Goal: Task Accomplishment & Management: Complete application form

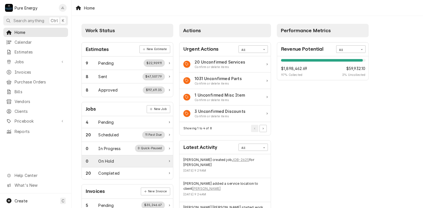
scroll to position [56, 0]
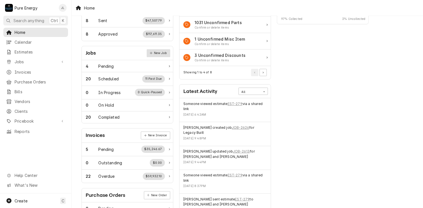
click at [160, 53] on link "New Job" at bounding box center [158, 53] width 23 height 8
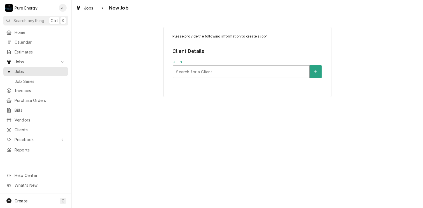
click at [187, 73] on div "Client" at bounding box center [241, 72] width 130 height 10
type input "Legacy"
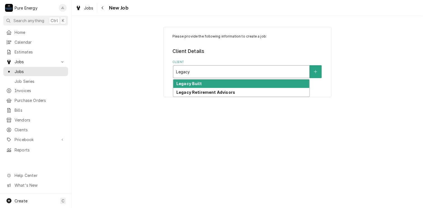
click at [194, 85] on strong "Legacy Built" at bounding box center [188, 83] width 25 height 5
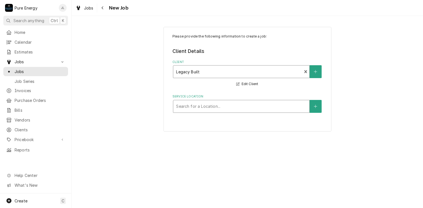
click at [196, 104] on div "Service Location" at bounding box center [241, 106] width 130 height 10
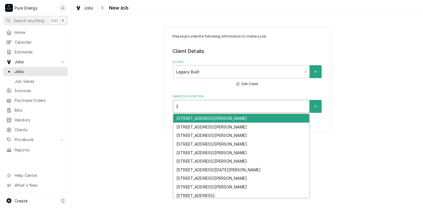
type input "27"
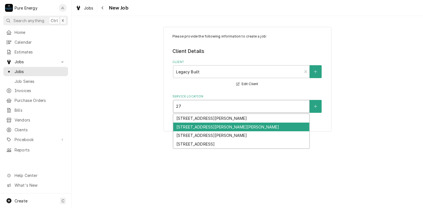
click at [190, 126] on div "2775 Santa Rita Rd, Templeton, CA 93465" at bounding box center [241, 126] width 136 height 9
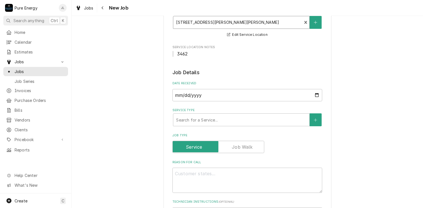
scroll to position [112, 0]
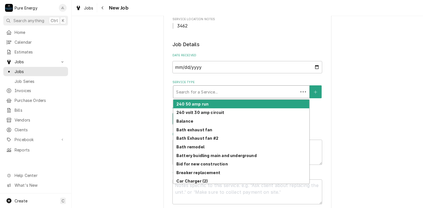
click at [200, 95] on div "Service Type" at bounding box center [235, 92] width 119 height 10
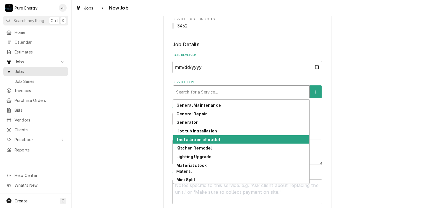
scroll to position [292, 0]
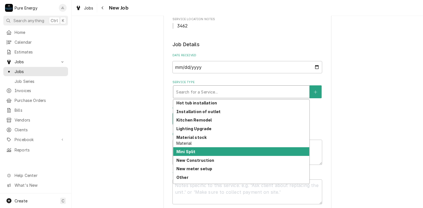
click at [214, 149] on div "Mini Split" at bounding box center [241, 151] width 136 height 9
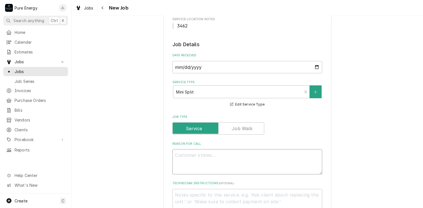
click at [204, 149] on textarea "Reason For Call" at bounding box center [247, 161] width 150 height 25
type textarea "x"
type textarea "L"
type textarea "x"
type textarea "Le"
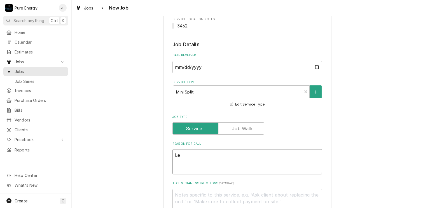
type textarea "x"
type textarea "Let"
type textarea "x"
type textarea "Lets"
type textarea "x"
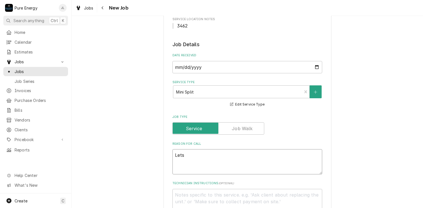
type textarea "Lets i"
type textarea "x"
type textarea "Lets in"
type textarea "x"
type textarea "Lets ins"
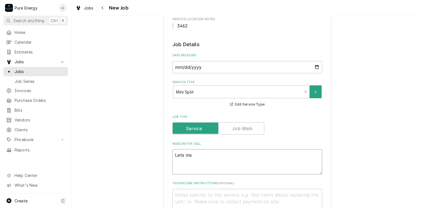
type textarea "x"
type textarea "Lets inst"
type textarea "x"
type textarea "Lets insta"
type textarea "x"
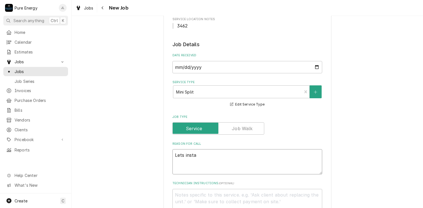
type textarea "Lets instal"
type textarea "x"
type textarea "Lets install"
type textarea "x"
type textarea "Lets install t"
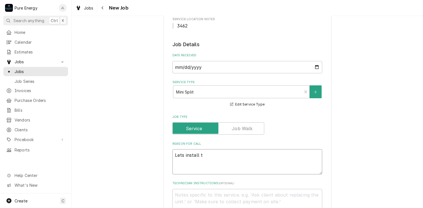
type textarea "x"
type textarea "Lets install th"
type textarea "x"
type textarea "Lets install the"
type textarea "x"
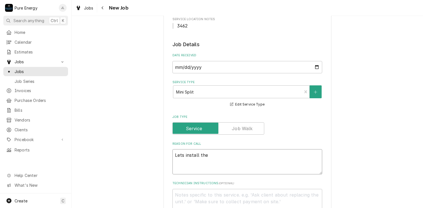
type textarea "Lets install the"
type textarea "x"
type textarea "Lets install the m"
type textarea "x"
type textarea "Lets install the mi"
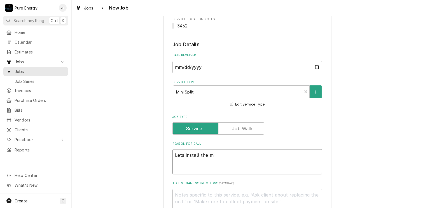
type textarea "x"
type textarea "Lets install the min"
type textarea "x"
type textarea "Lets install the mini"
type textarea "x"
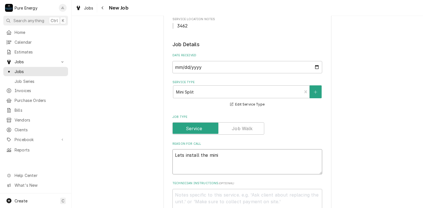
type textarea "Lets install the mini"
type textarea "x"
type textarea "Lets install the mini s"
type textarea "x"
type textarea "Lets install the mini st"
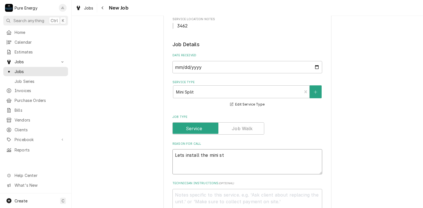
type textarea "x"
type textarea "Lets install the mini stp"
type textarea "x"
type textarea "Lets install the mini st"
type textarea "x"
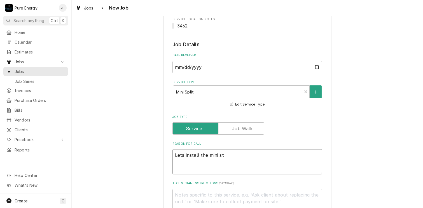
type textarea "Lets install the mini s"
type textarea "x"
type textarea "Lets install the mini sp"
type textarea "x"
type textarea "Lets install the mini spi"
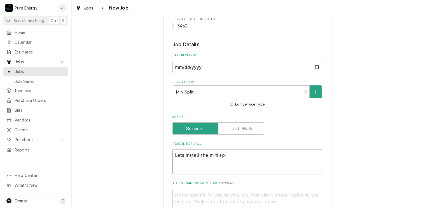
type textarea "x"
type textarea "Lets install the mini spit"
type textarea "x"
type textarea "Lets install the mini spit"
type textarea "x"
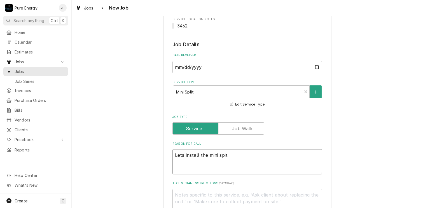
type textarea "Lets install the mini spit r"
type textarea "x"
type textarea "Lets install the mini spit ru"
type textarea "x"
type textarea "Lets install the mini spit run"
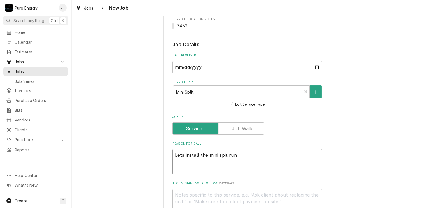
type textarea "x"
type textarea "Lets install the mini spit run"
type textarea "x"
type textarea "Lets install the mini spit run a"
type textarea "x"
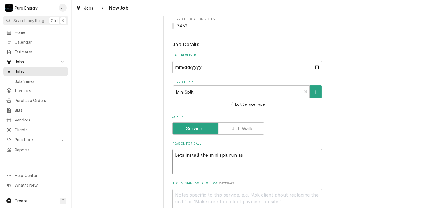
type textarea "Lets install the mini spit run as"
type textarea "x"
type textarea "Lets install the mini spit run as d"
type textarea "x"
type textarea "Lets install the mini spit run as di"
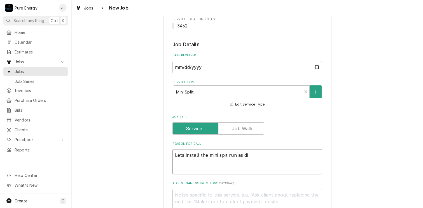
type textarea "x"
type textarea "Lets install the mini spit run as dis"
type textarea "x"
type textarea "Lets install the mini spit run as disc"
type textarea "x"
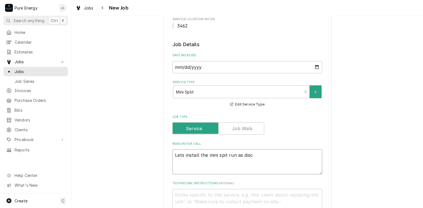
type textarea "Lets install the mini spit run as discu"
type textarea "x"
type textarea "Lets install the mini spit run as discus"
type textarea "x"
type textarea "Lets install the mini spit run as discuss"
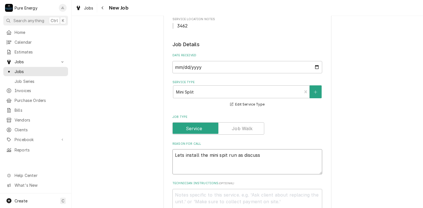
type textarea "x"
type textarea "Lets install the mini spit run as discusse"
type textarea "x"
type textarea "Lets install the mini spit run as discussed"
type textarea "x"
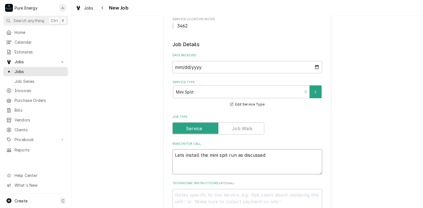
type textarea "Lets install the mini spit run as discussed"
type textarea "x"
type textarea "Lets install the mini spit run as discussed o"
type textarea "x"
type textarea "Lets install the mini spit run as discussed on"
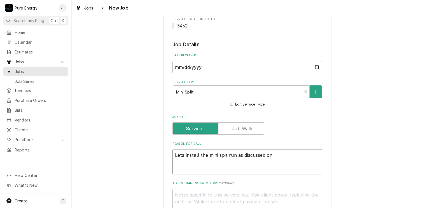
type textarea "x"
type textarea "Lets install the mini spit run as discussed on"
type textarea "x"
type textarea "Lets install the mini spit run as discussed on j"
type textarea "x"
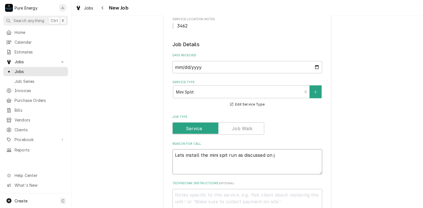
type textarea "Lets install the mini spit run as discussed on jo"
type textarea "x"
type textarea "Lets install the mini spit run as discussed on job"
type textarea "x"
type textarea "Lets install the mini spit run as discussed on job"
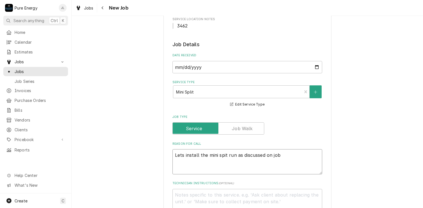
type textarea "x"
type textarea "Lets install the mini spit run as discussed on job a"
type textarea "x"
type textarea "Lets install the mini spit run as discussed on job"
type textarea "x"
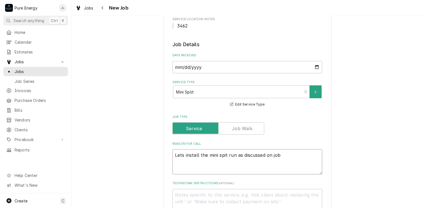
type textarea "Lets install the mini spit run as discussed on job w"
type textarea "x"
type textarea "Lets install the mini spit run as discussed on job wa"
type textarea "x"
type textarea "Lets install the mini spit run as discussed on job wal"
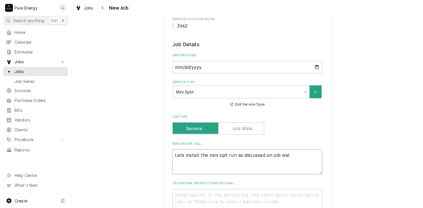
type textarea "x"
type textarea "Lets install the mini spit run as discussed on job walk"
type textarea "x"
type textarea "Lets install the mini spit run as discussed on job walk."
type textarea "x"
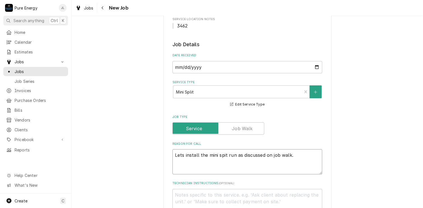
type textarea "Lets install the mini spit run as discussed on job walk."
type textarea "x"
type textarea "Lets install the mini spit run as discussed on job walk."
type textarea "x"
type textarea "Lets install the mini spit run as discussed on job walk."
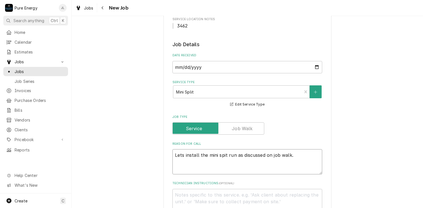
type textarea "x"
type textarea "Lets install the mini spit run as discussed on job walk. Yo"
type textarea "x"
type textarea "Lets install the mini spit run as discussed on job walk. You"
type textarea "x"
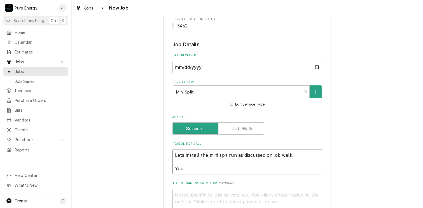
type textarea "Lets install the mini spit run as discussed on job walk. You"
type textarea "x"
type textarea "Lets install the mini spit run as discussed on job walk. You w"
type textarea "x"
type textarea "Lets install the mini spit run as discussed on job walk. You wi"
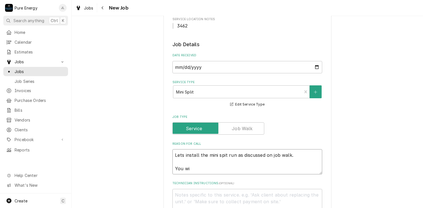
type textarea "x"
type textarea "Lets install the mini spit run as discussed on job walk. You wil"
type textarea "x"
type textarea "Lets install the mini spit run as discussed on job walk. You will"
type textarea "x"
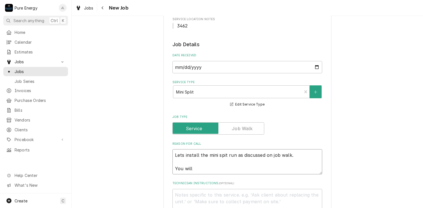
type textarea "Lets install the mini spit run as discussed on job walk. You will"
type textarea "x"
type textarea "Lets install the mini spit run as discussed on job walk. You will n"
type textarea "x"
type textarea "Lets install the mini spit run as discussed on job walk. You will ne"
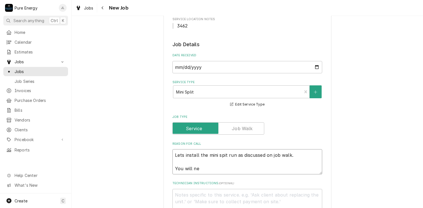
type textarea "x"
type textarea "Lets install the mini spit run as discussed on job walk. You will nee"
type textarea "x"
type textarea "Lets install the mini spit run as discussed on job walk. You will neet"
type textarea "x"
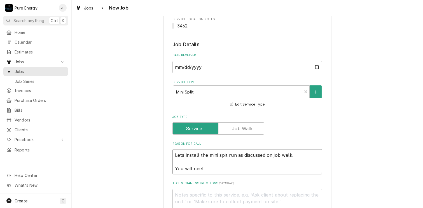
type textarea "Lets install the mini spit run as discussed on job walk. You will nee"
type textarea "x"
type textarea "Lets install the mini spit run as discussed on job walk. You will need"
type textarea "x"
type textarea "Lets install the mini spit run as discussed on job walk. You will need"
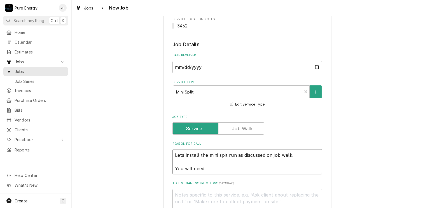
type textarea "x"
type textarea "Lets install the mini spit run as discussed on job walk. You will need"
type textarea "x"
type textarea "Lets install the mini spit run as discussed on job walk. You will need 4"
type textarea "x"
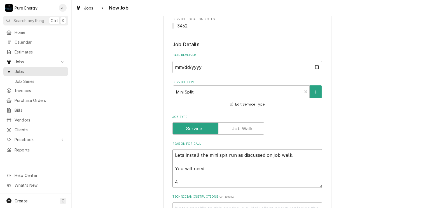
type textarea "Lets install the mini spit run as discussed on job walk. You will need 4"
type textarea "x"
type textarea "Lets install the mini spit run as discussed on job walk. You will need 4"
type textarea "x"
type textarea "Lets install the mini spit run as discussed on job walk. You will need 4"
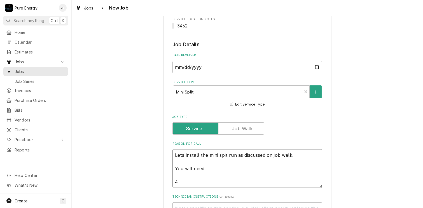
type textarea "x"
type textarea "Lets install the mini spit run as discussed on job walk. You will need 4 s"
type textarea "x"
type textarea "Lets install the mini spit run as discussed on job walk. You will need 4 si"
type textarea "x"
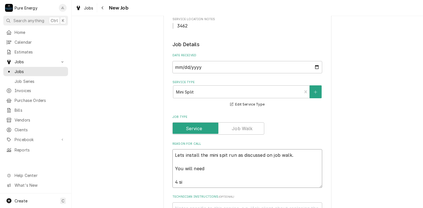
type textarea "Lets install the mini spit run as discussed on job walk. You will need 4 sit"
type textarea "x"
type textarea "Lets install the mini spit run as discussed on job walk. You will need 4 si"
type textarea "x"
type textarea "Lets install the mini spit run as discussed on job walk. You will need 4 s"
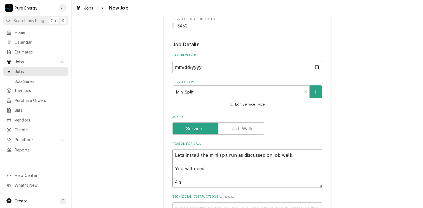
type textarea "x"
type textarea "Lets install the mini spit run as discussed on job walk. You will need 4 st"
type textarea "x"
type textarea "Lets install the mini spit run as discussed on job walk. You will need 4 stci"
type textarea "x"
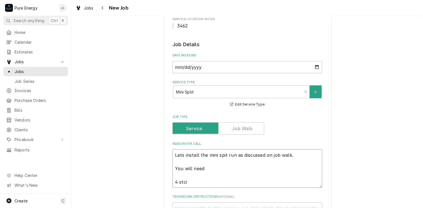
type textarea "Lets install the mini spit run as discussed on job walk. You will need 4 stc"
type textarea "x"
type textarea "Lets install the mini spit run as discussed on job walk. You will need 4 st"
type textarea "x"
type textarea "Lets install the mini spit run as discussed on job walk. You will need 4 sti"
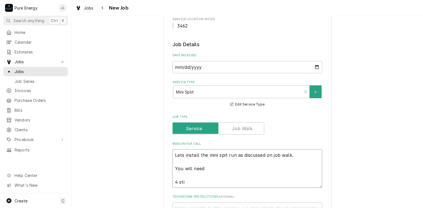
type textarea "x"
type textarea "Lets install the mini spit run as discussed on job walk. You will need 4 stic"
type textarea "x"
type textarea "Lets install the mini spit run as discussed on job walk. You will need 4 stick"
type textarea "x"
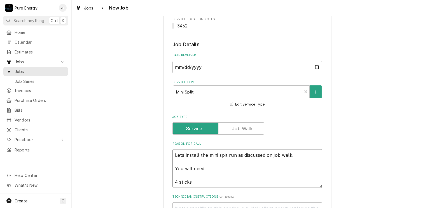
type textarea "Lets install the mini spit run as discussed on job walk. You will need 4 sticks"
type textarea "x"
type textarea "Lets install the mini spit run as discussed on job walk. You will need 4 sticks…"
type textarea "x"
type textarea "Lets install the mini spit run as discussed on job walk. You will need 4 sticks…"
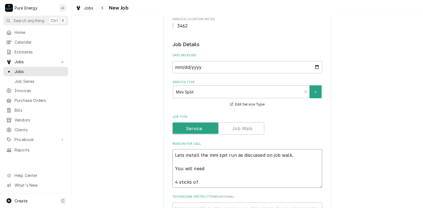
type textarea "x"
type textarea "Lets install the mini spit run as discussed on job walk. You will need 4 sticks…"
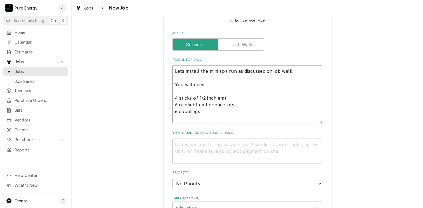
scroll to position [224, 0]
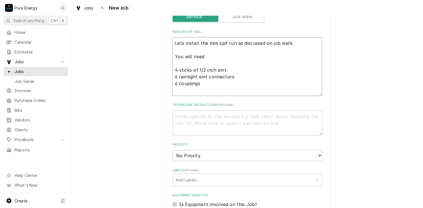
click at [174, 84] on textarea "Lets install the mini spit run as discussed on job walk. You will need 4 sticks…" at bounding box center [247, 66] width 150 height 59
click at [235, 83] on textarea "Lets install the mini spit run as discussed on job walk. You will need 4 sticks…" at bounding box center [247, 66] width 150 height 59
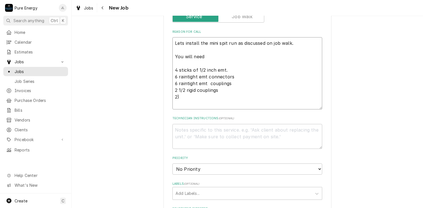
click at [175, 70] on textarea "Lets install the mini spit run as discussed on job walk. You will need 4 sticks…" at bounding box center [247, 73] width 150 height 72
click at [174, 78] on textarea "Lets install the mini spit run as discussed on job walk. You will need 4) stick…" at bounding box center [247, 73] width 150 height 72
click at [174, 84] on textarea "Lets install the mini spit run as discussed on job walk. You will need 4) stick…" at bounding box center [247, 73] width 150 height 72
click at [174, 88] on textarea "Lets install the mini spit run as discussed on job walk. You will need 4) stick…" at bounding box center [247, 73] width 150 height 72
click at [181, 97] on textarea "Lets install the mini spit run as discussed on job walk. You will need 4) stick…" at bounding box center [247, 73] width 150 height 72
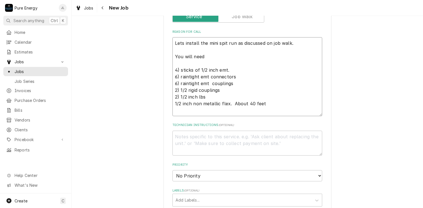
click at [206, 96] on textarea "Lets install the mini spit run as discussed on job walk. You will need 4) stick…" at bounding box center [247, 76] width 150 height 79
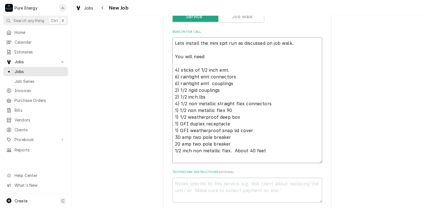
click at [267, 152] on textarea "Lets install the mini spit run as discussed on job walk. You will need 4) stick…" at bounding box center [247, 100] width 150 height 126
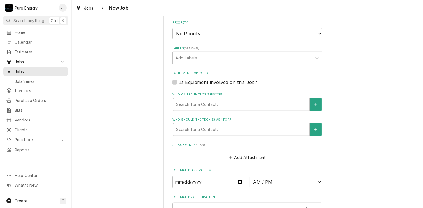
scroll to position [503, 0]
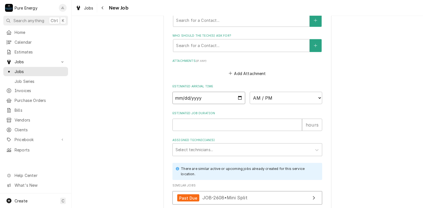
click at [237, 97] on input "Date" at bounding box center [208, 98] width 73 height 12
click at [318, 96] on select "AM / PM 6:00 AM 6:15 AM 6:30 AM 6:45 AM 7:00 AM 7:15 AM 7:30 AM 7:45 AM 8:00 AM…" at bounding box center [285, 98] width 73 height 12
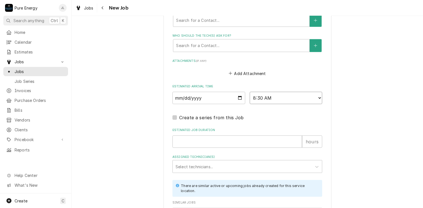
scroll to position [531, 0]
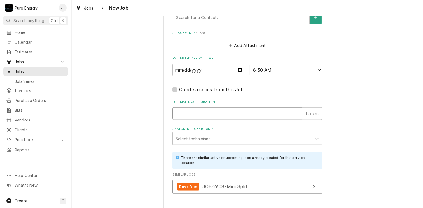
click at [182, 114] on input "Estimated Job Duration" at bounding box center [236, 113] width 129 height 12
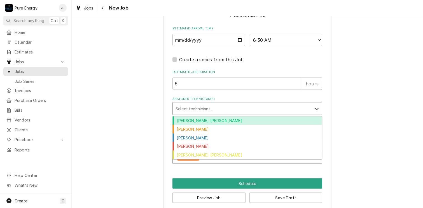
click at [316, 106] on icon "Assigned Technician(s)" at bounding box center [317, 109] width 6 height 6
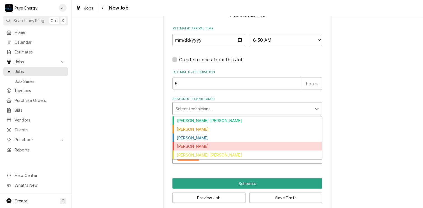
click at [202, 146] on div "[PERSON_NAME]" at bounding box center [247, 146] width 149 height 9
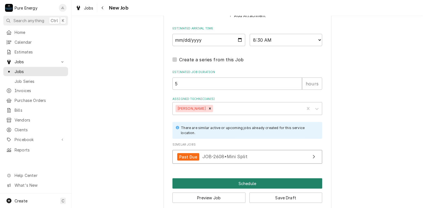
click at [241, 178] on button "Schedule" at bounding box center [247, 183] width 150 height 10
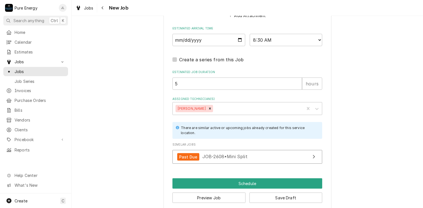
scroll to position [556, 0]
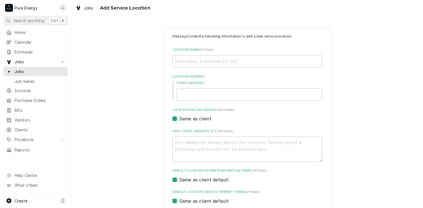
scroll to position [55, 0]
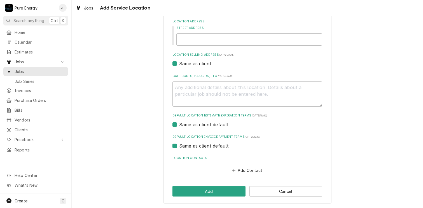
type textarea "x"
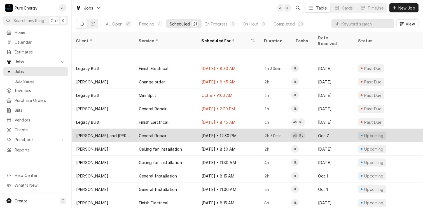
scroll to position [96, 0]
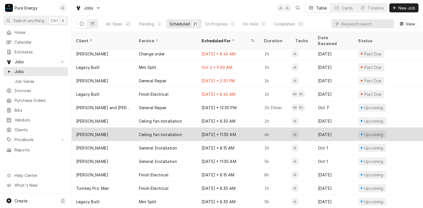
click at [253, 128] on div "Oct 15 • 11:30 AM" at bounding box center [228, 134] width 63 height 13
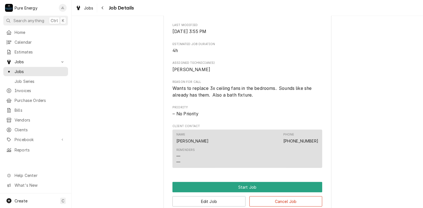
scroll to position [240, 0]
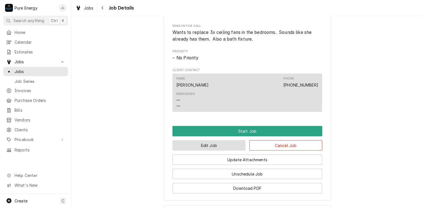
click at [218, 150] on button "Edit Job" at bounding box center [208, 145] width 73 height 10
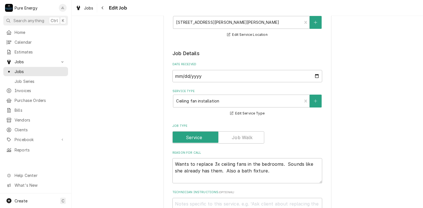
scroll to position [168, 0]
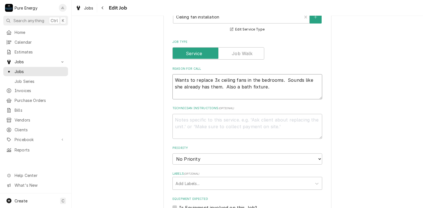
click at [273, 89] on textarea "Wants to replace 3x ceiling fans in the bedrooms. Sounds like she already has t…" at bounding box center [247, 86] width 150 height 25
type textarea "x"
type textarea "Wants to replace 3x ceiling fans in the bedrooms. Sounds like she already has t…"
type textarea "x"
type textarea "Wants to replace 3x ceiling fans in the bedrooms. Sounds like she already has t…"
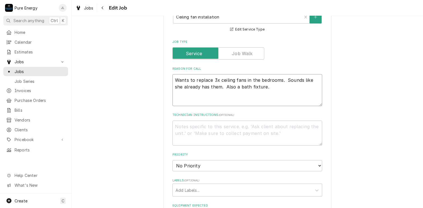
type textarea "x"
type textarea "Wants to replace 3x ceiling fans in the bedrooms. Sounds like she already has t…"
type textarea "x"
type textarea "Wants to replace 3x ceiling fans in the bedrooms. Sounds like she already has t…"
type textarea "x"
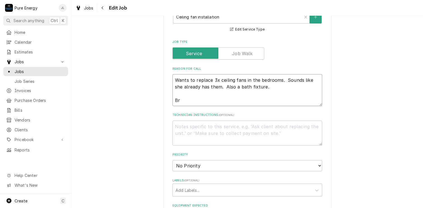
type textarea "Wants to replace 3x ceiling fans in the bedrooms. Sounds like she already has t…"
type textarea "x"
type textarea "Wants to replace 3x ceiling fans in the bedrooms. Sounds like she already has t…"
type textarea "x"
type textarea "Wants to replace 3x ceiling fans in the bedrooms. Sounds like she already has t…"
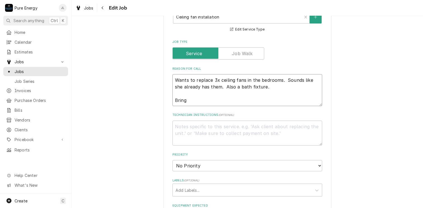
type textarea "x"
type textarea "Wants to replace 3x ceiling fans in the bedrooms. Sounds like she already has t…"
type textarea "x"
type textarea "Wants to replace 3x ceiling fans in the bedrooms. Sounds like she already has t…"
type textarea "x"
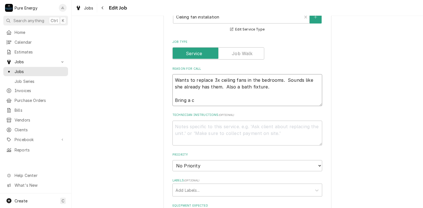
type textarea "Wants to replace 3x ceiling fans in the bedrooms. Sounds like she already has t…"
type textarea "x"
type textarea "Wants to replace 3x ceiling fans in the bedrooms. Sounds like she already has t…"
type textarea "x"
type textarea "Wants to replace 3x ceiling fans in the bedrooms. Sounds like she already has t…"
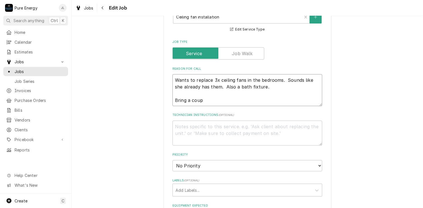
type textarea "x"
type textarea "Wants to replace 3x ceiling fans in the bedrooms. Sounds like she already has t…"
type textarea "x"
type textarea "Wants to replace 3x ceiling fans in the bedrooms. Sounds like she already has t…"
type textarea "x"
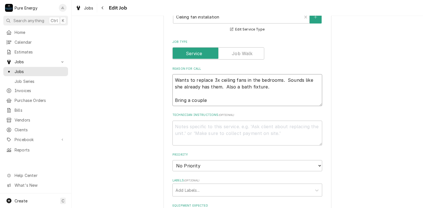
type textarea "Wants to replace 3x ceiling fans in the bedrooms. Sounds like she already has t…"
type textarea "x"
type textarea "Wants to replace 3x ceiling fans in the bedrooms. Sounds like she already has t…"
type textarea "x"
type textarea "Wants to replace 3x ceiling fans in the bedrooms. Sounds like she already has t…"
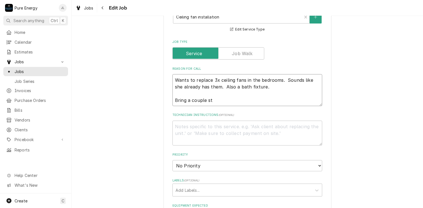
type textarea "x"
type textarea "Wants to replace 3x ceiling fans in the bedrooms. Sounds like she already has t…"
type textarea "x"
type textarea "Wants to replace 3x ceiling fans in the bedrooms. Sounds like she already has t…"
type textarea "x"
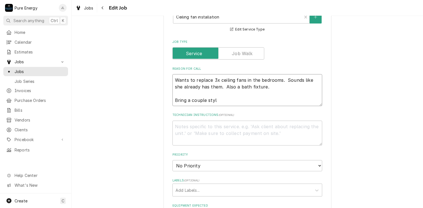
type textarea "Wants to replace 3x ceiling fans in the bedrooms. Sounds like she already has t…"
type textarea "x"
type textarea "Wants to replace 3x ceiling fans in the bedrooms. Sounds like she already has t…"
type textarea "x"
type textarea "Wants to replace 3x ceiling fans in the bedrooms. Sounds like she already has t…"
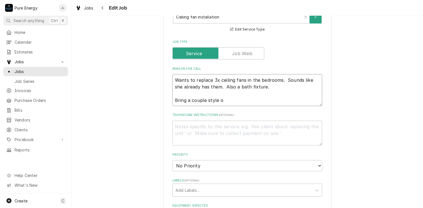
type textarea "x"
type textarea "Wants to replace 3x ceiling fans in the bedrooms. Sounds like she already has t…"
type textarea "x"
type textarea "Wants to replace 3x ceiling fans in the bedrooms. Sounds like she already has t…"
type textarea "x"
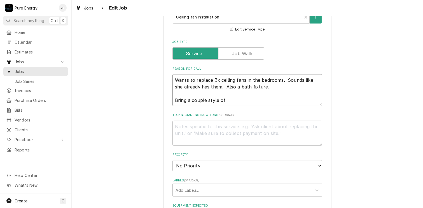
type textarea "Wants to replace 3x ceiling fans in the bedrooms. Sounds like she already has t…"
type textarea "x"
type textarea "Wants to replace 3x ceiling fans in the bedrooms. Sounds like she already has t…"
type textarea "x"
type textarea "Wants to replace 3x ceiling fans in the bedrooms. Sounds like she already has t…"
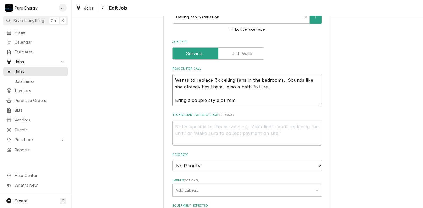
type textarea "x"
type textarea "Wants to replace 3x ceiling fans in the bedrooms. Sounds like she already has t…"
type textarea "x"
type textarea "Wants to replace 3x ceiling fans in the bedrooms. Sounds like she already has t…"
type textarea "x"
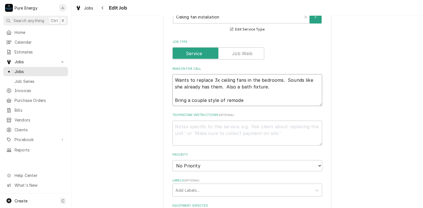
type textarea "Wants to replace 3x ceiling fans in the bedrooms. Sounds like she already has t…"
type textarea "x"
type textarea "Wants to replace 3x ceiling fans in the bedrooms. Sounds like she already has t…"
type textarea "x"
type textarea "Wants to replace 3x ceiling fans in the bedrooms. Sounds like she already has t…"
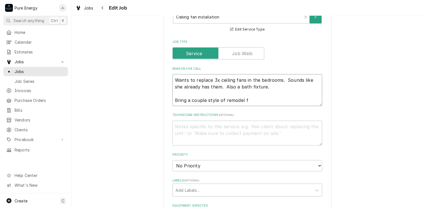
type textarea "x"
type textarea "Wants to replace 3x ceiling fans in the bedrooms. Sounds like she already has t…"
type textarea "x"
type textarea "Wants to replace 3x ceiling fans in the bedrooms. Sounds like she already has t…"
type textarea "x"
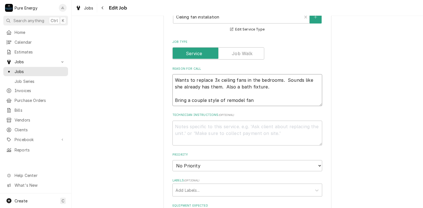
type textarea "Wants to replace 3x ceiling fans in the bedrooms. Sounds like she already has t…"
type textarea "x"
type textarea "Wants to replace 3x ceiling fans in the bedrooms. Sounds like she already has t…"
type textarea "x"
type textarea "Wants to replace 3x ceiling fans in the bedrooms. Sounds like she already has t…"
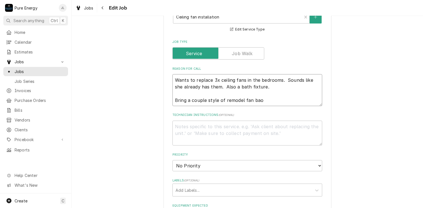
type textarea "x"
type textarea "Wants to replace 3x ceiling fans in the bedrooms. Sounds like she already has t…"
type textarea "x"
type textarea "Wants to replace 3x ceiling fans in the bedrooms. Sounds like she already has t…"
type textarea "x"
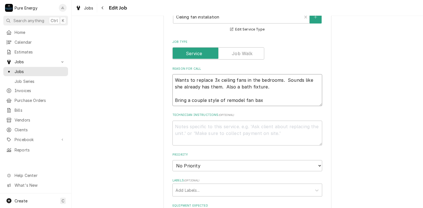
type textarea "Wants to replace 3x ceiling fans in the bedrooms. Sounds like she already has t…"
type textarea "x"
type textarea "Wants to replace 3x ceiling fans in the bedrooms. Sounds like she already has t…"
type textarea "x"
type textarea "Wants to replace 3x ceiling fans in the bedrooms. Sounds like she already has t…"
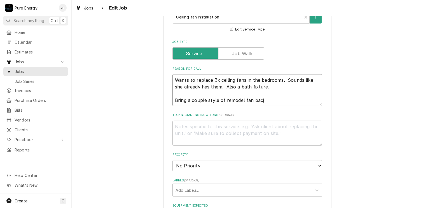
type textarea "x"
type textarea "Wants to replace 3x ceiling fans in the bedrooms. Sounds like she already has t…"
type textarea "x"
type textarea "Wants to replace 3x ceiling fans in the bedrooms. Sounds like she already has t…"
type textarea "x"
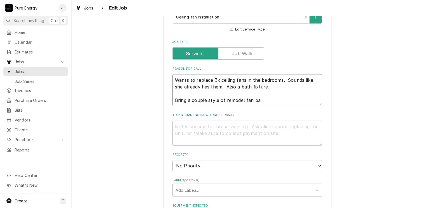
type textarea "Wants to replace 3x ceiling fans in the bedrooms. Sounds like she already has t…"
type textarea "x"
type textarea "Wants to replace 3x ceiling fans in the bedrooms. Sounds like she already has t…"
type textarea "x"
type textarea "Wants to replace 3x ceiling fans in the bedrooms. Sounds like she already has t…"
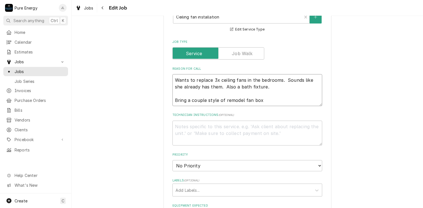
type textarea "x"
type textarea "Wants to replace 3x ceiling fans in the bedrooms. Sounds like she already has t…"
type textarea "x"
type textarea "Wants to replace 3x ceiling fans in the bedrooms. Sounds like she already has t…"
type textarea "x"
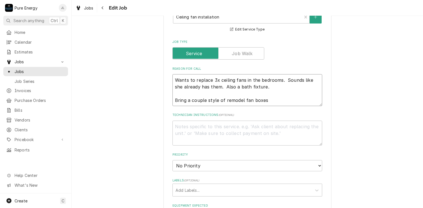
type textarea "Wants to replace 3x ceiling fans in the bedrooms. Sounds like she already has t…"
type textarea "x"
type textarea "Wants to replace 3x ceiling fans in the bedrooms. Sounds like she already has t…"
type textarea "x"
type textarea "Wants to replace 3x ceiling fans in the bedrooms. Sounds like she already has t…"
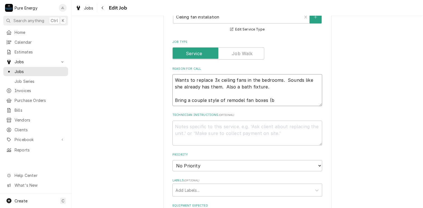
type textarea "x"
type textarea "Wants to replace 3x ceiling fans in the bedrooms. Sounds like she already has t…"
type textarea "x"
type textarea "Wants to replace 3x ceiling fans in the bedrooms. Sounds like she already has t…"
type textarea "x"
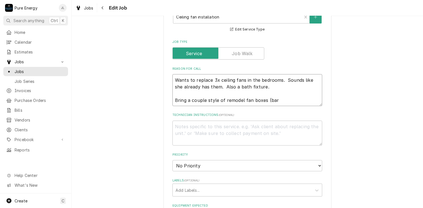
type textarea "Wants to replace 3x ceiling fans in the bedrooms. Sounds like she already has t…"
type textarea "x"
type textarea "Wants to replace 3x ceiling fans in the bedrooms. Sounds like she already has t…"
type textarea "x"
type textarea "Wants to replace 3x ceiling fans in the bedrooms. Sounds like she already has t…"
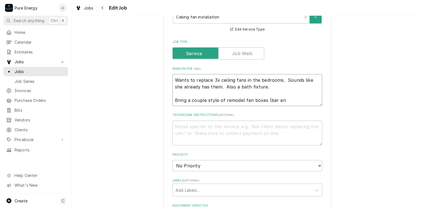
type textarea "x"
type textarea "Wants to replace 3x ceiling fans in the bedrooms. Sounds like she already has t…"
type textarea "x"
type textarea "Wants to replace 3x ceiling fans in the bedrooms. Sounds like she already has t…"
type textarea "x"
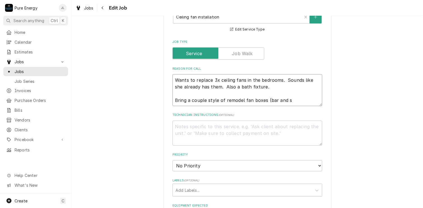
type textarea "Wants to replace 3x ceiling fans in the bedrooms. Sounds like she already has t…"
type textarea "x"
type textarea "Wants to replace 3x ceiling fans in the bedrooms. Sounds like she already has t…"
type textarea "x"
type textarea "Wants to replace 3x ceiling fans in the bedrooms. Sounds like she already has t…"
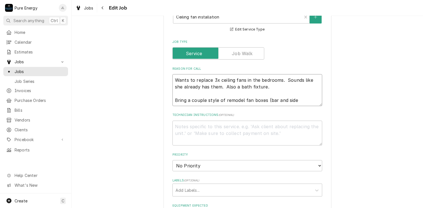
type textarea "x"
type textarea "Wants to replace 3x ceiling fans in the bedrooms. Sounds like she already has t…"
type textarea "x"
type textarea "Wants to replace 3x ceiling fans in the bedrooms. Sounds like she already has t…"
type textarea "x"
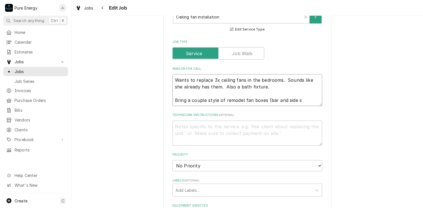
type textarea "Wants to replace 3x ceiling fans in the bedrooms. Sounds like she already has t…"
type textarea "x"
type textarea "Wants to replace 3x ceiling fans in the bedrooms. Sounds like she already has t…"
type textarea "x"
type textarea "Wants to replace 3x ceiling fans in the bedrooms. Sounds like she already has t…"
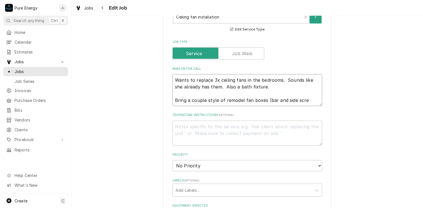
type textarea "x"
type textarea "Wants to replace 3x ceiling fans in the bedrooms. Sounds like she already has t…"
type textarea "x"
type textarea "Wants to replace 3x ceiling fans in the bedrooms. Sounds like she already has t…"
type textarea "x"
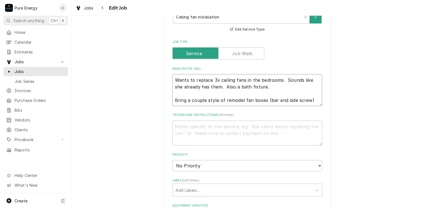
type textarea "Wants to replace 3x ceiling fans in the bedrooms. Sounds like she already has t…"
type textarea "x"
type textarea "Wants to replace 3x ceiling fans in the bedrooms. Sounds like she already has t…"
type textarea "x"
type textarea "Wants to replace 3x ceiling fans in the bedrooms. Sounds like she already has t…"
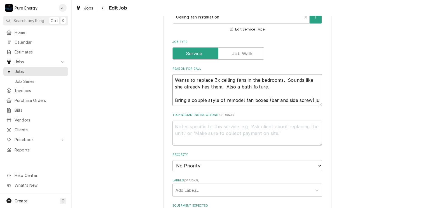
type textarea "x"
type textarea "Wants to replace 3x ceiling fans in the bedrooms. Sounds like she already has t…"
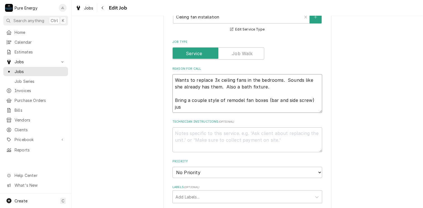
type textarea "x"
type textarea "Wants to replace 3x ceiling fans in the bedrooms. Sounds like she already has t…"
type textarea "x"
type textarea "Wants to replace 3x ceiling fans in the bedrooms. Sounds like she already has t…"
type textarea "x"
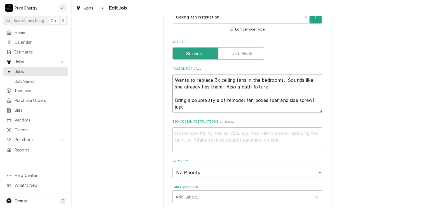
type textarea "Wants to replace 3x ceiling fans in the bedrooms. Sounds like she already has t…"
type textarea "x"
type textarea "Wants to replace 3x ceiling fans in the bedrooms. Sounds like she already has t…"
type textarea "x"
type textarea "Wants to replace 3x ceiling fans in the bedrooms. Sounds like she already has t…"
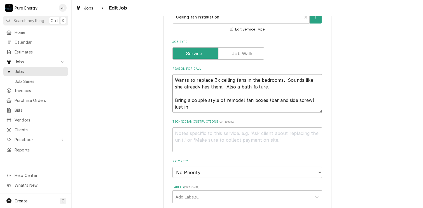
type textarea "x"
type textarea "Wants to replace 3x ceiling fans in the bedrooms. Sounds like she already has t…"
type textarea "x"
type textarea "Wants to replace 3x ceiling fans in the bedrooms. Sounds like she already has t…"
type textarea "x"
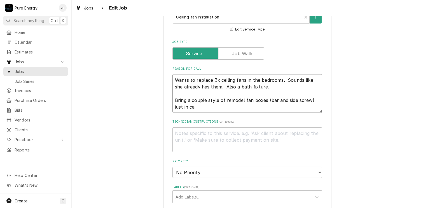
type textarea "Wants to replace 3x ceiling fans in the bedrooms. Sounds like she already has t…"
type textarea "x"
type textarea "Wants to replace 3x ceiling fans in the bedrooms. Sounds like she already has t…"
type textarea "x"
type textarea "Wants to replace 3x ceiling fans in the bedrooms. Sounds like she already has t…"
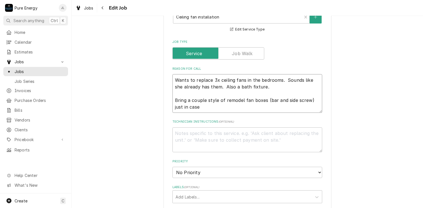
type textarea "x"
type textarea "Wants to replace 3x ceiling fans in the bedrooms. Sounds like she already has t…"
type textarea "x"
type textarea "Wants to replace 3x ceiling fans in the bedrooms. Sounds like she already has t…"
type textarea "x"
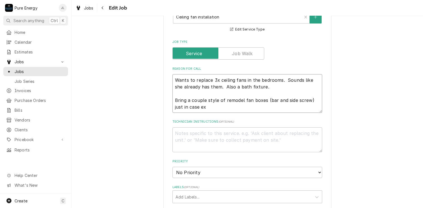
type textarea "Wants to replace 3x ceiling fans in the bedrooms. Sounds like she already has t…"
type textarea "x"
type textarea "Wants to replace 3x ceiling fans in the bedrooms. Sounds like she already has t…"
type textarea "x"
type textarea "Wants to replace 3x ceiling fans in the bedrooms. Sounds like she already has t…"
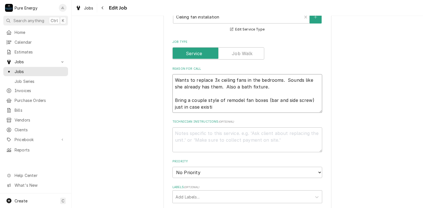
type textarea "x"
type textarea "Wants to replace 3x ceiling fans in the bedrooms. Sounds like she already has t…"
type textarea "x"
type textarea "Wants to replace 3x ceiling fans in the bedrooms. Sounds like she already has t…"
type textarea "x"
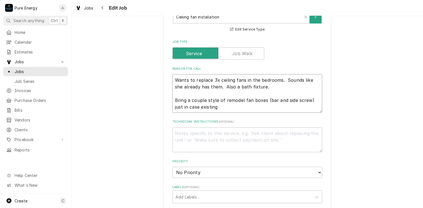
type textarea "Wants to replace 3x ceiling fans in the bedrooms. Sounds like she already has t…"
type textarea "x"
type textarea "Wants to replace 3x ceiling fans in the bedrooms. Sounds like she already has t…"
type textarea "x"
type textarea "Wants to replace 3x ceiling fans in the bedrooms. Sounds like she already has t…"
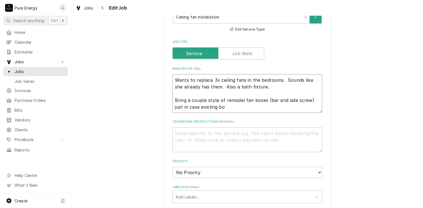
type textarea "x"
type textarea "Wants to replace 3x ceiling fans in the bedrooms. Sounds like she already has t…"
type textarea "x"
type textarea "Wants to replace 3x ceiling fans in the bedrooms. Sounds like she already has t…"
type textarea "x"
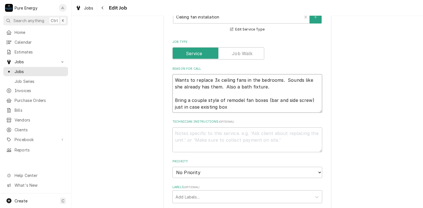
type textarea "Wants to replace 3x ceiling fans in the bedrooms. Sounds like she already has t…"
type textarea "x"
type textarea "Wants to replace 3x ceiling fans in the bedrooms. Sounds like she already has t…"
type textarea "x"
type textarea "Wants to replace 3x ceiling fans in the bedrooms. Sounds like she already has t…"
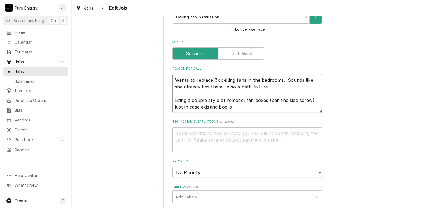
type textarea "x"
type textarea "Wants to replace 3x ceiling fans in the bedrooms. Sounds like she already has t…"
type textarea "x"
type textarea "Wants to replace 3x ceiling fans in the bedrooms. Sounds like she already has t…"
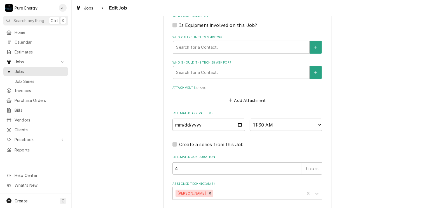
scroll to position [388, 0]
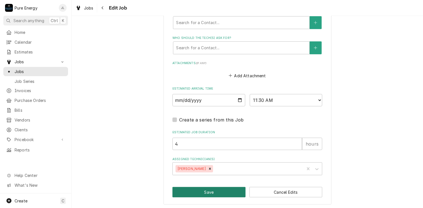
click at [228, 189] on button "Save" at bounding box center [208, 192] width 73 height 10
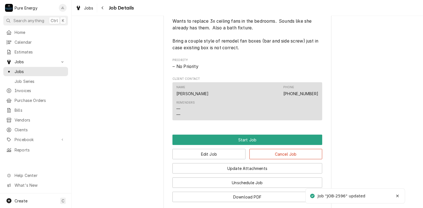
scroll to position [308, 0]
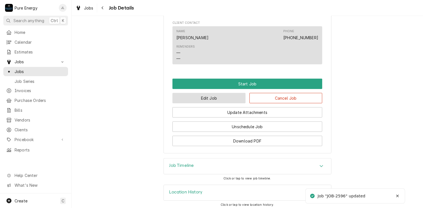
click at [223, 102] on button "Edit Job" at bounding box center [208, 98] width 73 height 10
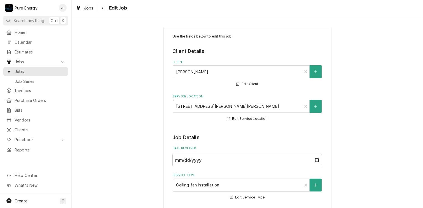
scroll to position [168, 0]
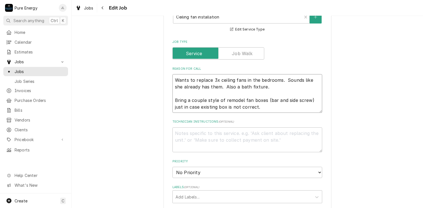
click at [172, 80] on textarea "Wants to replace 3x ceiling fans in the bedrooms. Sounds like she already has t…" at bounding box center [247, 93] width 150 height 39
type textarea "x"
type textarea "I Wants to replace 3x ceiling fans in the bedrooms. Sounds like she already has…"
type textarea "x"
type textarea "I gWants to replace 3x ceiling fans in the bedrooms. Sounds like she already ha…"
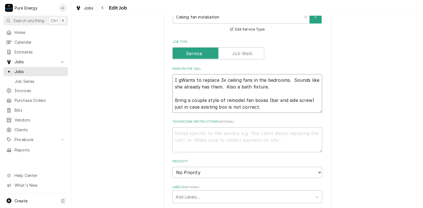
type textarea "x"
type textarea "I gaWants to replace 3x ceiling fans in the bedrooms. Sounds like she already h…"
type textarea "x"
type textarea "I gavWants to replace 3x ceiling fans in the bedrooms. Sounds like she already …"
type textarea "x"
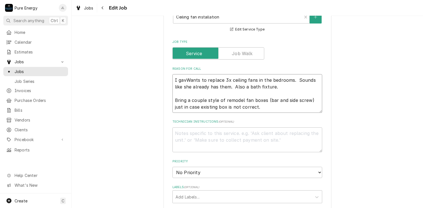
type textarea "I gaveWants to replace 3x ceiling fans in the bedrooms. Sounds like she already…"
type textarea "x"
type textarea "I gave Wants to replace 3x ceiling fans in the bedrooms. Sounds like she alread…"
type textarea "x"
type textarea "I gave hWants to replace 3x ceiling fans in the bedrooms. Sounds like she alrea…"
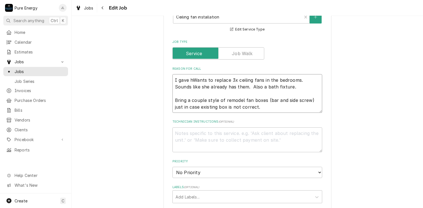
type textarea "x"
type textarea "I gave heWants to replace 3x ceiling fans in the bedrooms. Sounds like she alre…"
type textarea "x"
type textarea "I gave herWants to replace 3x ceiling fans in the bedrooms. Sounds like she alr…"
type textarea "x"
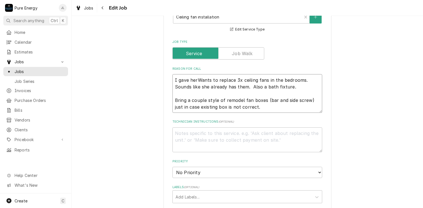
type textarea "I gave her Wants to replace 3x ceiling fans in the bedrooms. Sounds like she al…"
type textarea "x"
type textarea "I gave her aWants to replace 3x ceiling fans in the bedrooms. Sounds like she a…"
type textarea "x"
type textarea "I gave her a Wants to replace 3x ceiling fans in the bedrooms. Sounds like she …"
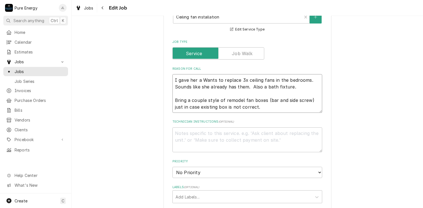
type textarea "x"
type textarea "I gave her a 1Wants to replace 3x ceiling fans in the bedrooms. Sounds like she…"
type textarea "x"
type textarea "I gave her a 10Wants to replace 3x ceiling fans in the bedrooms. Sounds like sh…"
type textarea "x"
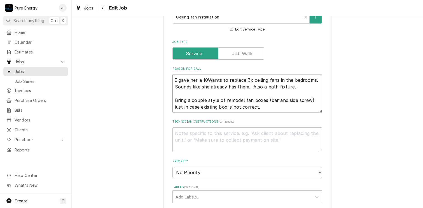
type textarea "I gave her a 10:Wants to replace 3x ceiling fans in the bedrooms. Sounds like s…"
type textarea "x"
type textarea "I gave her a 10:3Wants to replace 3x ceiling fans in the bedrooms. Sounds like …"
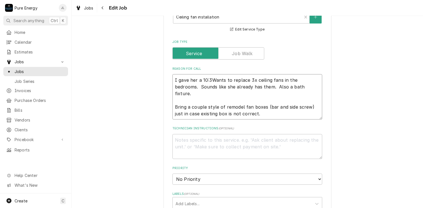
type textarea "x"
type textarea "I gave her a 10:30Wants to replace 3x ceiling fans in the bedrooms. Sounds like…"
type textarea "x"
type textarea "I gave her a 10:30-Wants to replace 3x ceiling fans in the bedrooms. Sounds lik…"
type textarea "x"
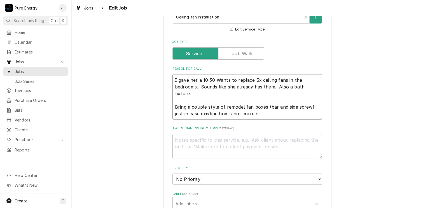
type textarea "I gave her a 10:30-1Wants to replace 3x ceiling fans in the bedrooms. Sounds li…"
type textarea "x"
type textarea "I gave her a 10:30-1 Wants to replace 3x ceiling fans in the bedrooms. Sounds l…"
type textarea "x"
type textarea "I gave her a 10:30-1 wWants to replace 3x ceiling fans in the bedrooms. Sounds …"
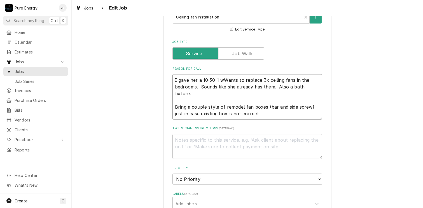
type textarea "x"
type textarea "I gave her a 10:30-1 wiWants to replace 3x ceiling fans in the bedrooms. Sounds…"
type textarea "x"
type textarea "I gave her a 10:30-1 winWants to replace 3x ceiling fans in the bedrooms. Sound…"
type textarea "x"
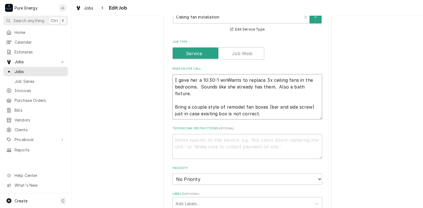
type textarea "I gave her a 10:30-1 windWants to replace 3x ceiling fans in the bedrooms. Soun…"
type textarea "x"
type textarea "I gave her a 10:30-1 windoWants to replace 3x ceiling fans in the bedrooms. Sou…"
type textarea "x"
type textarea "I gave her a 10:30-1 windowWants to replace 3x ceiling fans in the bedrooms. So…"
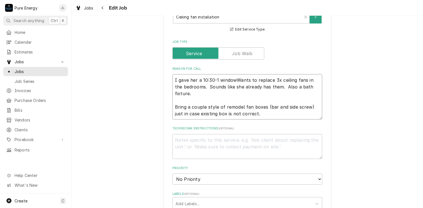
type textarea "x"
type textarea "I gave her a 10:30-1 windownWants to replace 3x ceiling fans in the bedrooms. S…"
type textarea "x"
type textarea "I gave her a 10:30-1 windowWants to replace 3x ceiling fans in the bedrooms. So…"
type textarea "x"
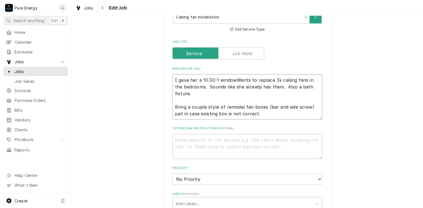
type textarea "I gave her a 10:30-1 window.Wants to replace 3x ceiling fans in the bedrooms. S…"
type textarea "x"
type textarea "I gave her a 10:30-1 window. Wants to replace 3x ceiling fans in the bedrooms. …"
type textarea "x"
type textarea "I gave her a 10:30-1 window. Wants to replace 3x ceiling fans in the bedrooms. …"
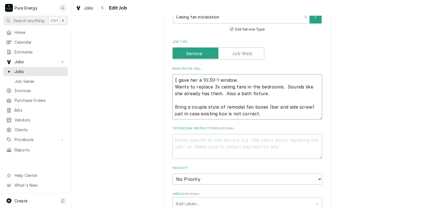
type textarea "x"
type textarea "I gave her a 10:30-1 window. Wants to replace 3x ceiling fans in the bedrooms. …"
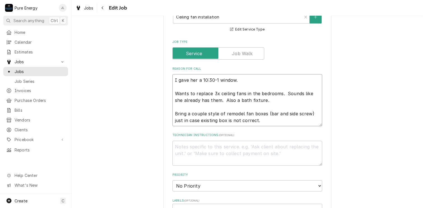
type textarea "x"
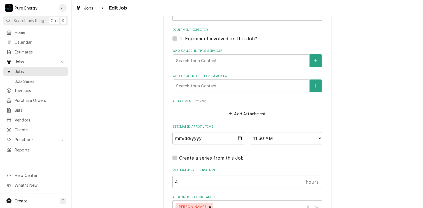
scroll to position [402, 0]
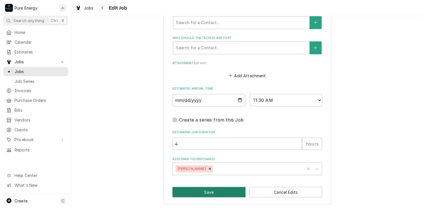
type textarea "I gave her a 10:30-1 window. Wants to replace 3x ceiling fans in the bedrooms. …"
click at [225, 187] on button "Save" at bounding box center [208, 192] width 73 height 10
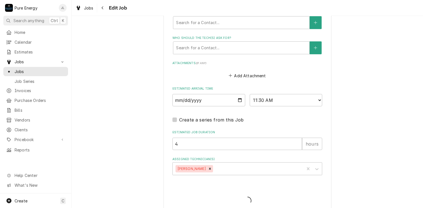
type textarea "x"
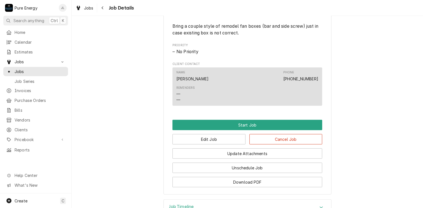
scroll to position [308, 0]
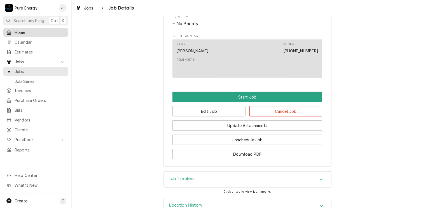
click at [38, 30] on span "Home" at bounding box center [40, 32] width 51 height 6
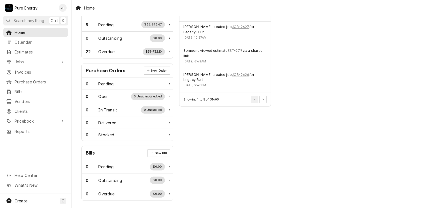
scroll to position [124, 0]
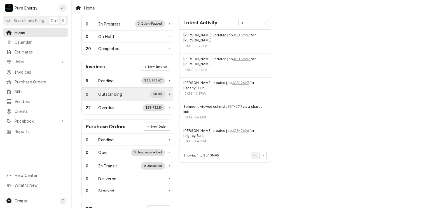
click at [121, 92] on div "Outstanding" at bounding box center [110, 94] width 24 height 6
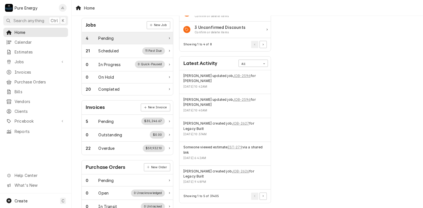
scroll to position [56, 0]
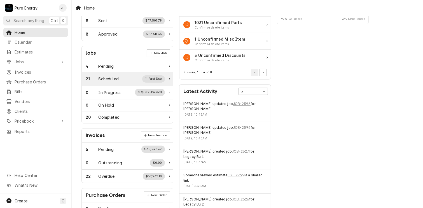
click at [114, 76] on div "Scheduled" at bounding box center [108, 79] width 20 height 6
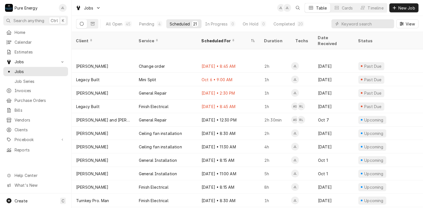
scroll to position [112, 0]
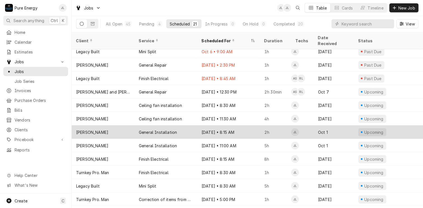
click at [249, 125] on div "Oct 16 • 8:15 AM" at bounding box center [228, 131] width 63 height 13
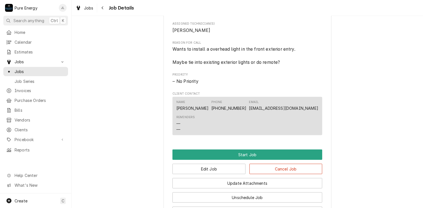
scroll to position [252, 0]
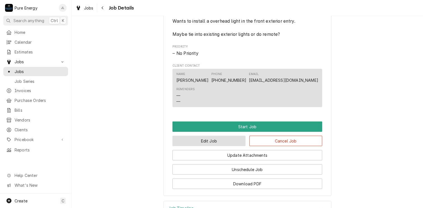
click at [215, 144] on button "Edit Job" at bounding box center [208, 141] width 73 height 10
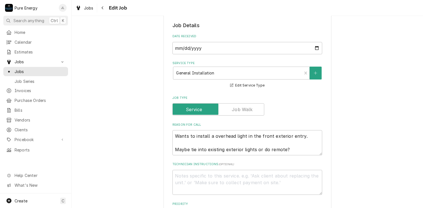
scroll to position [168, 0]
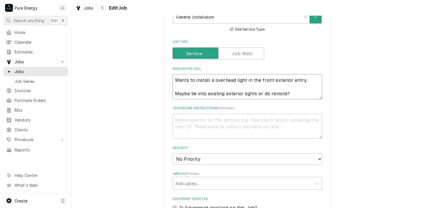
click at [172, 80] on textarea "Wants to install a overhead light in the front exterior entry. Maybe tie into e…" at bounding box center [247, 86] width 150 height 25
type textarea "x"
type textarea "Wants to install a overhead light in the front exterior entry. Maybe tie into e…"
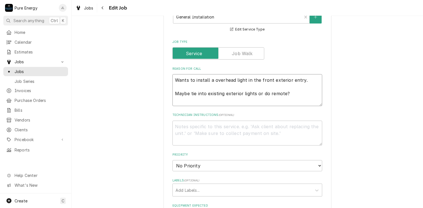
type textarea "x"
type textarea "Wants to install a overhead light in the front exterior entry. Maybe tie into e…"
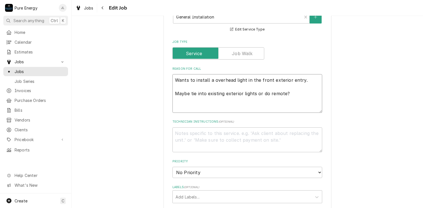
click at [172, 80] on textarea "Wants to install a overhead light in the front exterior entry. Maybe tie into e…" at bounding box center [247, 93] width 150 height 39
type textarea "x"
type textarea "B Wants to install a overhead light in the front exterior entry. Maybe tie into…"
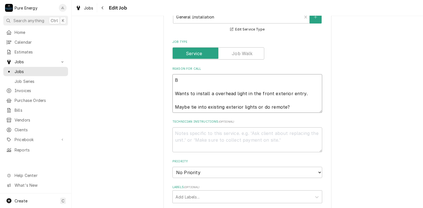
type textarea "x"
type textarea "Wants to install a overhead light in the front exterior entry. Maybe tie into e…"
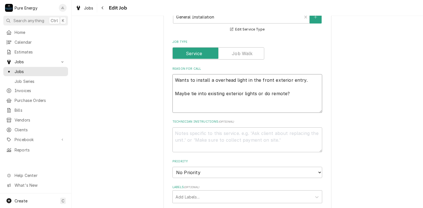
type textarea "x"
type textarea "M Wants to install a overhead light in the front exterior entry. Maybe tie into…"
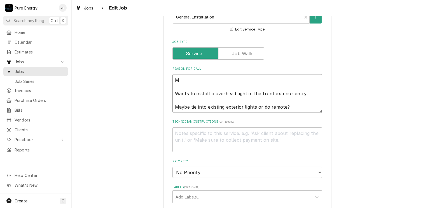
type textarea "x"
type textarea "Ma Wants to install a overhead light in the front exterior entry. Maybe tie int…"
type textarea "x"
type textarea "May Wants to install a overhead light in the front exterior entry. Maybe tie in…"
type textarea "x"
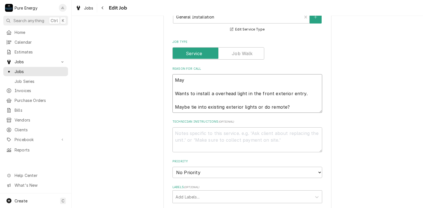
type textarea "Mayb Wants to install a overhead light in the front exterior entry. Maybe tie i…"
type textarea "x"
type textarea "Maybe Wants to install a overhead light in the front exterior entry. Maybe tie …"
type textarea "x"
type textarea "Maybe b Wants to install a overhead light in the front exterior entry. Maybe ti…"
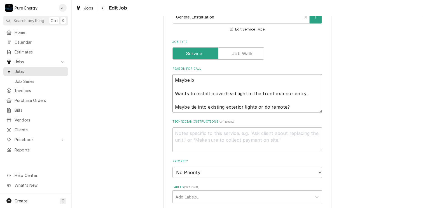
type textarea "x"
type textarea "Maybe br Wants to install a overhead light in the front exterior entry. Maybe t…"
type textarea "x"
type textarea "Maybe bri Wants to install a overhead light in the front exterior entry. Maybe …"
type textarea "x"
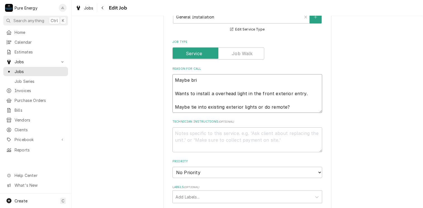
type textarea "Maybe brin Wants to install a overhead light in the front exterior entry. Maybe…"
type textarea "x"
type textarea "Maybe bring Wants to install a overhead light in the front exterior entry. Mayb…"
type textarea "x"
type textarea "Maybe bring Wants to install a overhead light in the front exterior entry. Mayb…"
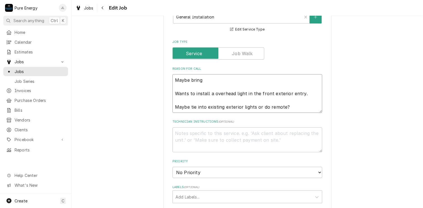
type textarea "x"
type textarea "Maybe bring a Wants to install a overhead light in the front exterior entry. Ma…"
type textarea "x"
type textarea "Maybe bring a Wants to install a overhead light in the front exterior entry. Ma…"
type textarea "x"
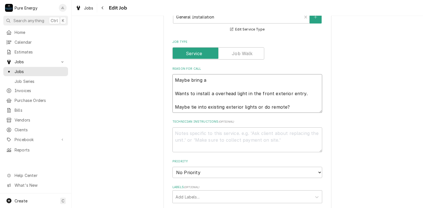
type textarea "Maybe bring a r Wants to install a overhead light in the front exterior entry. …"
type textarea "x"
type textarea "Maybe bring a re Wants to install a overhead light in the front exterior entry.…"
type textarea "x"
type textarea "Maybe bring a rem Wants to install a overhead light in the front exterior entry…"
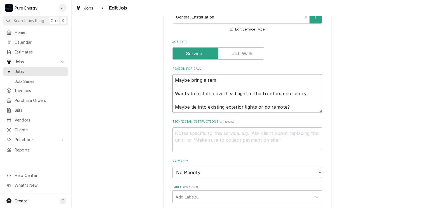
type textarea "x"
type textarea "Maybe bring a remo Wants to install a overhead light in the front exterior entr…"
type textarea "x"
type textarea "Maybe bring a remod Wants to install a overhead light in the front exterior ent…"
type textarea "x"
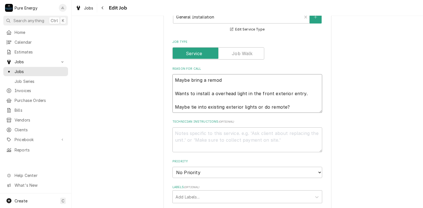
type textarea "Maybe bring a remode Wants to install a overhead light in the front exterior en…"
type textarea "x"
type textarea "Maybe bring a remodel Wants to install a overhead light in the front exterior e…"
type textarea "x"
type textarea "Maybe bring a remodel Wants to install a overhead light in the front exterior e…"
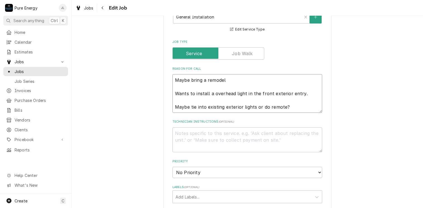
type textarea "x"
type textarea "Maybe bring a remodel f Wants to install a overhead light in the front exterior…"
type textarea "x"
type textarea "Maybe bring a remodel fa Wants to install a overhead light in the front exterio…"
type textarea "x"
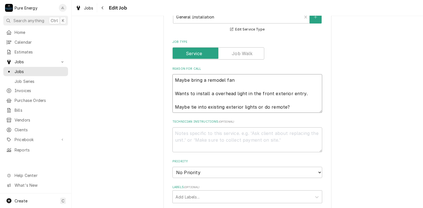
type textarea "Maybe bring a remodel fan Wants to install a overhead light in the front exteri…"
type textarea "x"
type textarea "Maybe bring a remodel fan b Wants to install a overhead light in the front exte…"
type textarea "x"
type textarea "Maybe bring a remodel fan bo Wants to install a overhead light in the front ext…"
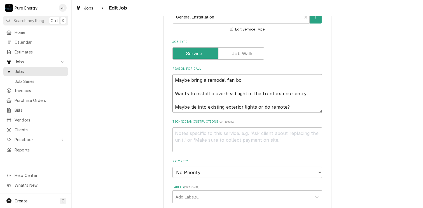
type textarea "x"
type textarea "Maybe bring a remodel fan box Wants to install a overhead light in the front ex…"
type textarea "x"
type textarea "Maybe bring a remodel fan box Wants to install a overhead light in the front ex…"
type textarea "x"
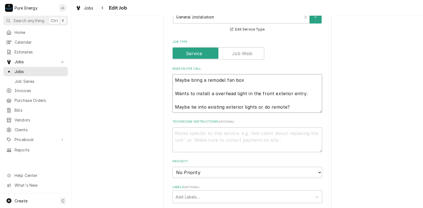
type textarea "Maybe bring a remodel fan box a Wants to install a overhead light in the front …"
type textarea "x"
type textarea "Maybe bring a remodel fan box as Wants to install a overhead light in the front…"
type textarea "x"
type textarea "Maybe bring a remodel fan box as Wants to install a overhead light in the front…"
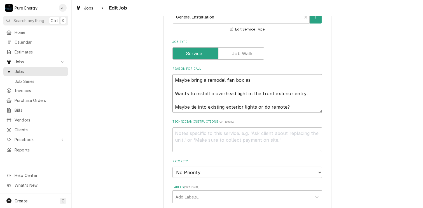
type textarea "x"
type textarea "Maybe bring a remodel fan box as d Wants to install a overhead light in the fro…"
type textarea "x"
type textarea "Maybe bring a remodel fan box as do Wants to install a overhead light in the fr…"
type textarea "x"
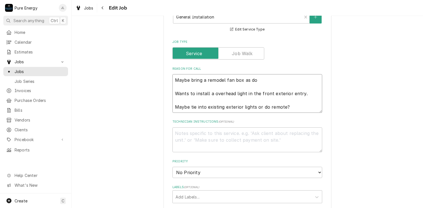
type textarea "Maybe bring a remodel fan box as d Wants to install a overhead light in the fro…"
type textarea "x"
type textarea "Maybe bring a remodel fan box as Wants to install a overhead light in the front…"
type textarea "x"
type textarea "Maybe bring a remodel fan box as t Wants to install a overhead light in the fro…"
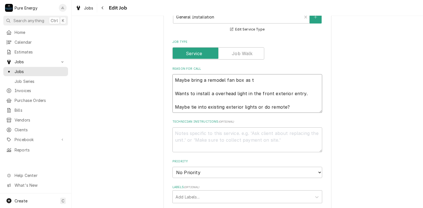
type textarea "x"
type textarea "Maybe bring a remodel fan box as to Wants to install a overhead light in the fr…"
type textarea "x"
type textarea "Maybe bring a remodel fan box as tou Wants to install a overhead light in the f…"
type textarea "x"
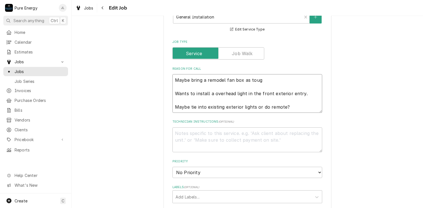
type textarea "Maybe bring a remodel fan box as tough Wants to install a overhead light in the…"
type textarea "x"
type textarea "Maybe bring a remodel fan box as tough Wants to install a overhead light in the…"
type textarea "x"
type textarea "Maybe bring a remodel fan box as tough t Wants to install a overhead light in t…"
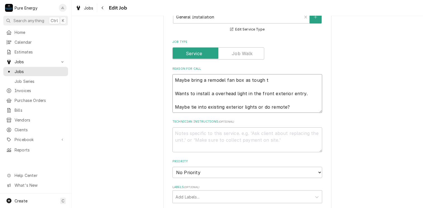
type textarea "x"
type textarea "Maybe bring a remodel fan box as tough to Wants to install a overhead light in …"
type textarea "x"
type textarea "Maybe bring a remodel fan box as tough to Wants to install a overhead light in …"
type textarea "x"
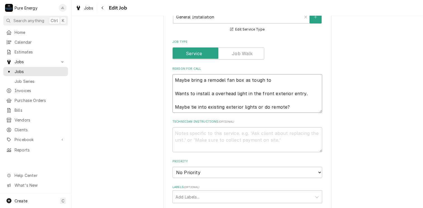
type textarea "Maybe bring a remodel fan box as tough to d Wants to install a overhead light i…"
type textarea "x"
type textarea "Maybe bring a remodel fan box as tough to do Wants to install a overhead light …"
type textarea "x"
type textarea "Maybe bring a remodel fan box as tough to do Wants to install a overhead light …"
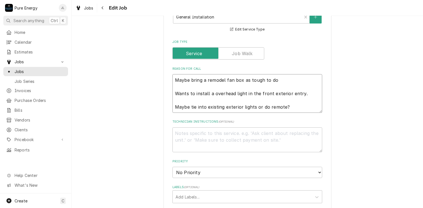
type textarea "x"
type textarea "Maybe bring a remodel fan box as tough to do a Wants to install a overhead ligh…"
type textarea "x"
type textarea "Maybe bring a remodel fan box as tough to do a Wants to install a overhead ligh…"
type textarea "x"
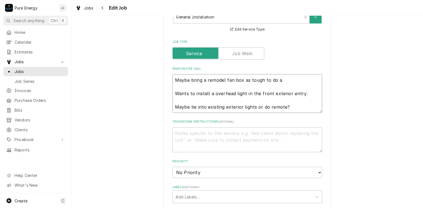
type textarea "Maybe bring a remodel fan box as tough to do a r Wants to install a overhead li…"
type textarea "x"
type textarea "Maybe bring a remodel fan box as tough to do a re Wants to install a overhead l…"
type textarea "x"
type textarea "Maybe bring a remodel fan box as tough to do a rem Wants to install a overhead …"
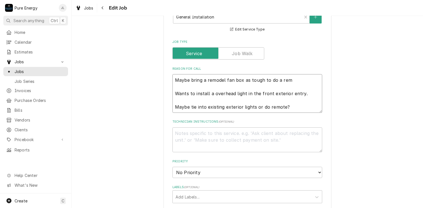
type textarea "x"
type textarea "Maybe bring a remodel fan box as tough to do a remo Wants to install a overhead…"
type textarea "x"
type textarea "Maybe bring a remodel fan box as tough to do a remod Wants to install a overhea…"
type textarea "x"
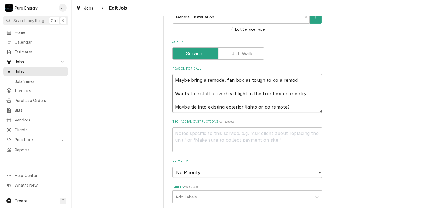
type textarea "Maybe bring a remodel fan box as tough to do a remode Wants to install a overhe…"
type textarea "x"
type textarea "Maybe bring a remodel fan box as tough to do a remodel Wants to install a overh…"
type textarea "x"
type textarea "Maybe bring a remodel fan box as tough to do a remodel Wants to install a overh…"
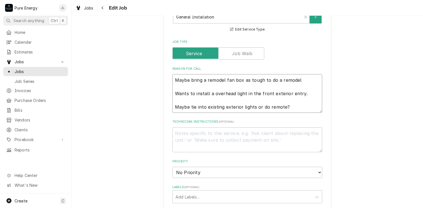
type textarea "x"
type textarea "Maybe bring a remodel fan box as tough to do a remodel bo Wants to install a ov…"
type textarea "x"
type textarea "Maybe bring a remodel fan box as tough to do a remodel box Wants to install a o…"
type textarea "x"
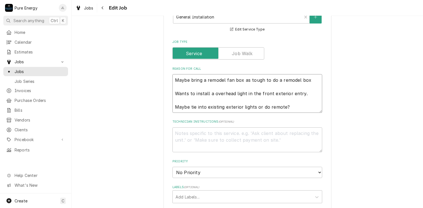
type textarea "Maybe bring a remodel fan box as tough to do a remodel box o Wants to install a…"
type textarea "x"
type textarea "Maybe bring a remodel fan box as tough to do a remodel box on Wants to install …"
type textarea "x"
type textarea "Maybe bring a remodel fan box as tough to do a remodel box on Wants to install …"
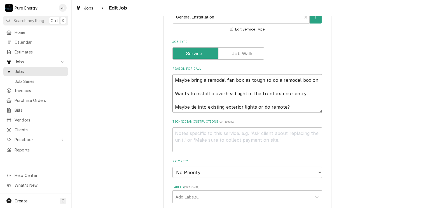
type textarea "x"
type textarea "Maybe bring a remodel fan box as tough to do a remodel box on s Wants to instal…"
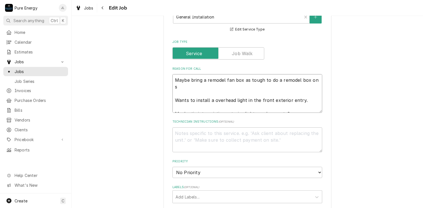
type textarea "x"
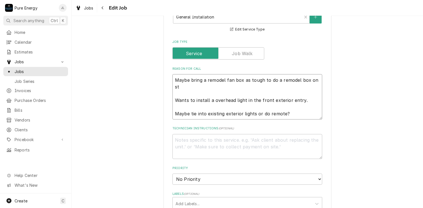
type textarea "Maybe bring a remodel fan box as tough to do a remodel box on stu Wants to inst…"
type textarea "x"
type textarea "Maybe bring a remodel fan box as tough to do a remodel box on stuc Wants to ins…"
type textarea "x"
type textarea "Maybe bring a remodel fan box as tough to do a remodel box on stucc Wants to in…"
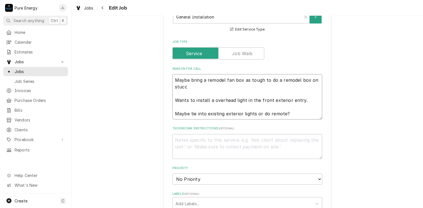
type textarea "x"
type textarea "Maybe bring a remodel fan box as tough to do a remodel box on stucco Wants to i…"
type textarea "x"
type textarea "Maybe bring a remodel fan box as tough to do a remodel box on stucco. Wants to …"
type textarea "x"
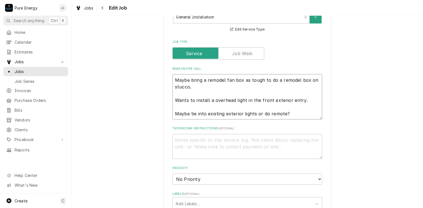
type textarea "Maybe bring a remodel fan box as tough to do a remodel box on stucco. Wants to …"
type textarea "x"
type textarea "Maybe bring a remodel fan box as tough to do a remodel box on stucco. Wants to …"
type textarea "x"
type textarea "Maybe bring a remodel fan box as tough to do a remodel box on stucco Wants to i…"
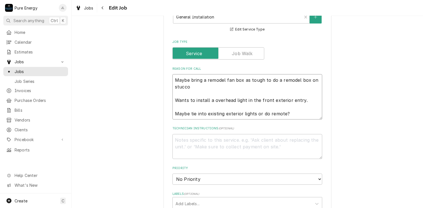
type textarea "x"
type textarea "Maybe bring a remodel fan box as tough to do a remodel box on stucco Wants to i…"
type textarea "x"
type textarea "Maybe bring a remodel fan box as tough to do a remodel box on stucco u Wants to…"
type textarea "x"
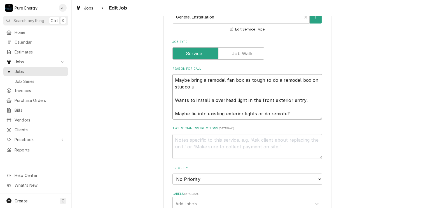
type textarea "Maybe bring a remodel fan box as tough to do a remodel box on stucco un Wants t…"
type textarea "x"
type textarea "Maybe bring a remodel fan box as tough to do a remodel box on stucco unl Wants …"
type textarea "x"
type textarea "Maybe bring a remodel fan box as tough to do a remodel box on stucco unle Wants…"
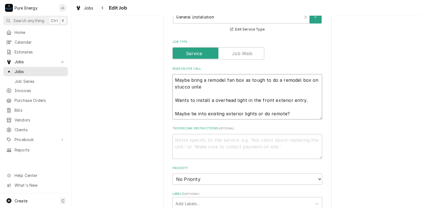
type textarea "x"
type textarea "Maybe bring a remodel fan box as tough to do a remodel box on stucco unles Want…"
type textarea "x"
type textarea "Maybe bring a remodel fan box as tough to do a remodel box on stucco unless Wan…"
type textarea "x"
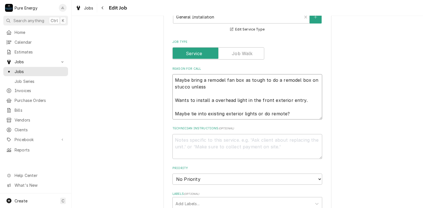
type textarea "Maybe bring a remodel fan box as tough to do a remodel box on stucco unless Wan…"
type textarea "x"
type textarea "Maybe bring a remodel fan box as tough to do a remodel box on stucco unless yo …"
type textarea "x"
type textarea "Maybe bring a remodel fan box as tough to do a remodel box on stucco unless you…"
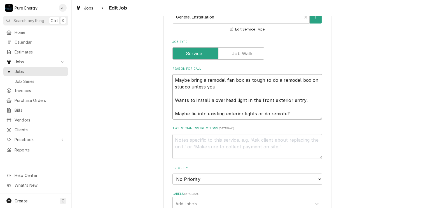
type textarea "x"
type textarea "Maybe bring a remodel fan box as tough to do a remodel box on stucco unless you…"
type textarea "x"
type textarea "Maybe bring a remodel fan box as tough to do a remodel box on stucco unless you…"
type textarea "x"
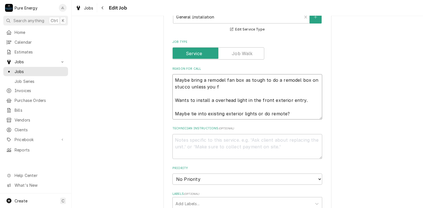
type textarea "Maybe bring a remodel fan box as tough to do a remodel box on stucco unless you…"
type textarea "x"
type textarea "Maybe bring a remodel fan box as tough to do a remodel box on stucco unless you…"
type textarea "x"
type textarea "Maybe bring a remodel fan box as tough to do a remodel box on stucco unless you…"
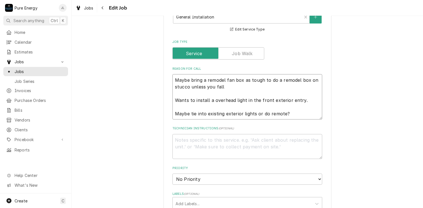
type textarea "x"
type textarea "Maybe bring a remodel fan box as tough to do a remodel box on stucco unless you…"
type textarea "x"
type textarea "Maybe bring a remodel fan box as tough to do a remodel box on stucco unless you…"
type textarea "x"
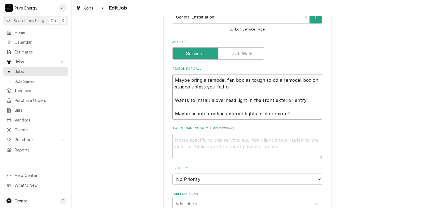
type textarea "Maybe bring a remodel fan box as tough to do a remodel box on stucco unless you…"
type textarea "x"
type textarea "Maybe bring a remodel fan box as tough to do a remodel box on stucco unless you…"
type textarea "x"
type textarea "Maybe bring a remodel fan box as tough to do a remodel box on stucco unless you…"
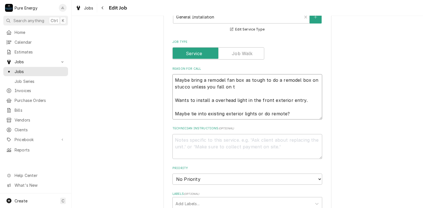
type textarea "x"
type textarea "Maybe bring a remodel fan box as tough to do a remodel box on stucco unless you…"
type textarea "x"
type textarea "Maybe bring a remodel fan box as tough to do a remodel box on stucco unless you…"
type textarea "x"
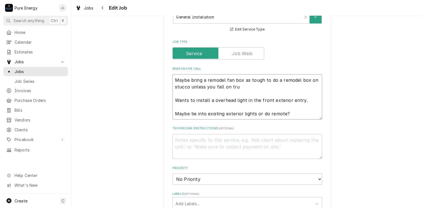
type textarea "Maybe bring a remodel fan box as tough to do a remodel box on stucco unless you…"
type textarea "x"
type textarea "Maybe bring a remodel fan box as tough to do a remodel box on stucco unless you…"
type textarea "x"
type textarea "Maybe bring a remodel fan box as tough to do a remodel box on stucco unless you…"
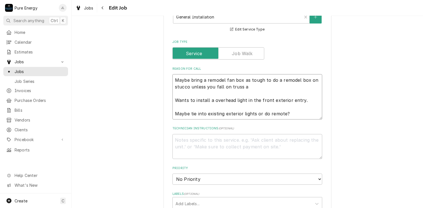
type textarea "x"
type textarea "Maybe bring a remodel fan box as tough to do a remodel box on stucco unless you…"
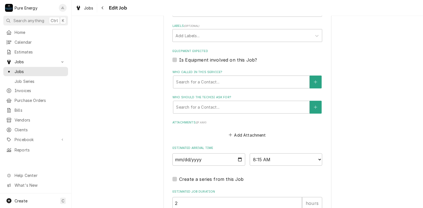
scroll to position [395, 0]
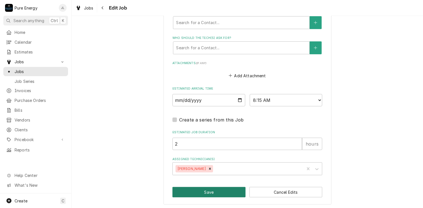
click at [208, 188] on button "Save" at bounding box center [208, 192] width 73 height 10
